Goal: Subscribe to service/newsletter

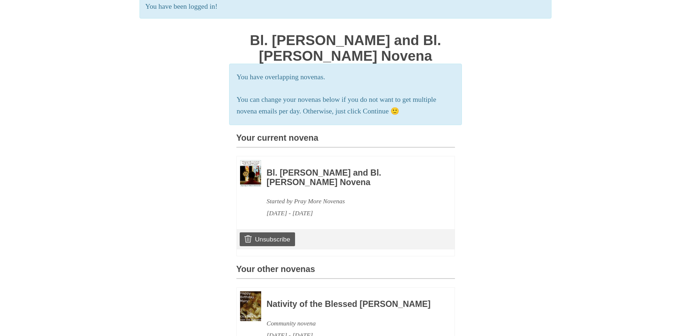
scroll to position [60, 0]
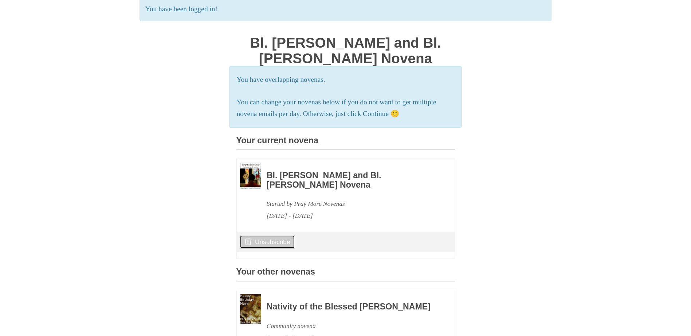
click at [284, 249] on link "Unsubscribe" at bounding box center [267, 242] width 55 height 14
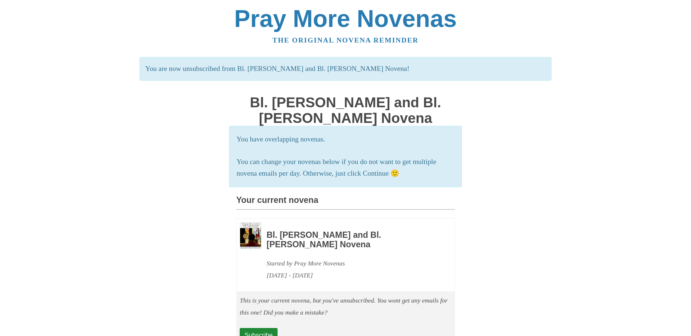
scroll to position [36, 0]
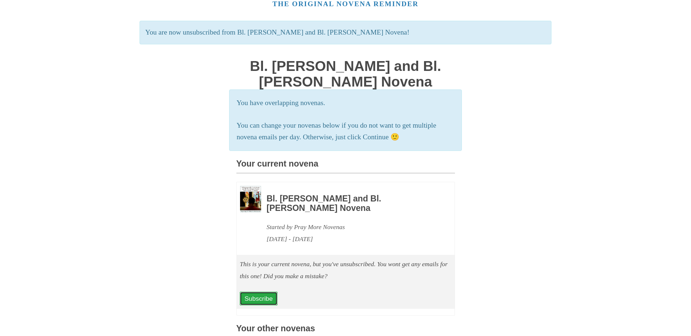
click at [268, 306] on link "Subscribe" at bounding box center [259, 299] width 38 height 14
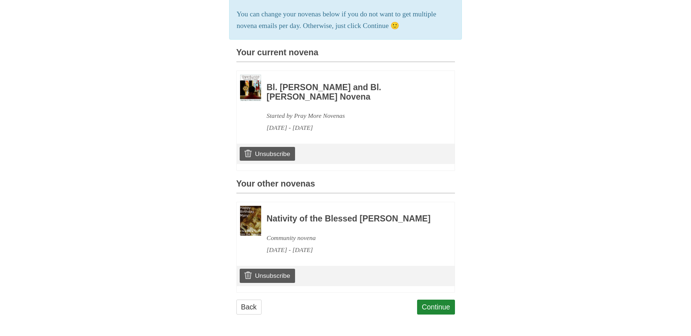
scroll to position [169, 0]
click at [438, 304] on link "Continue" at bounding box center [436, 307] width 38 height 15
